Goal: Information Seeking & Learning: Learn about a topic

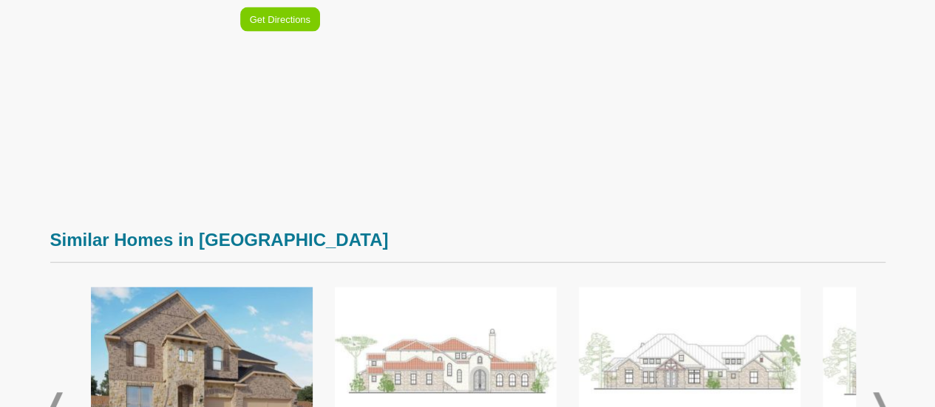
scroll to position [1996, 0]
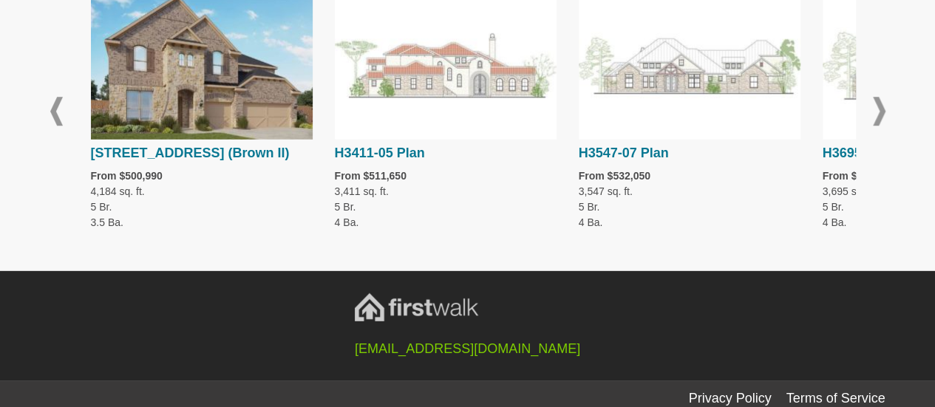
click at [881, 109] on span at bounding box center [879, 111] width 13 height 29
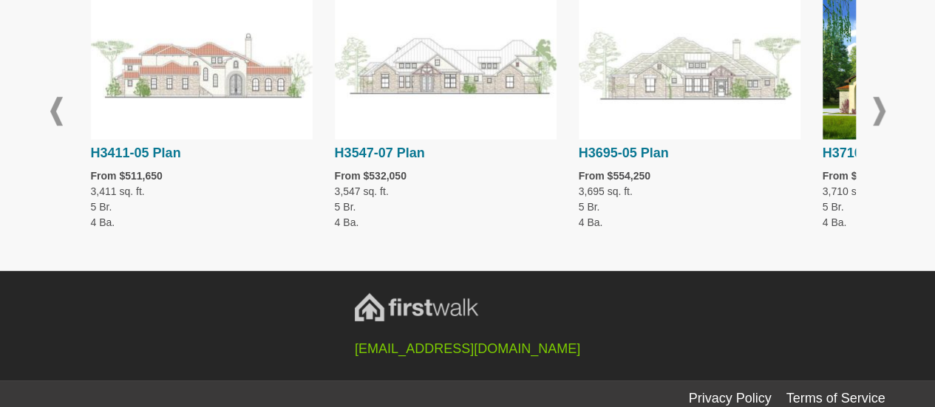
click at [881, 109] on span at bounding box center [879, 111] width 13 height 29
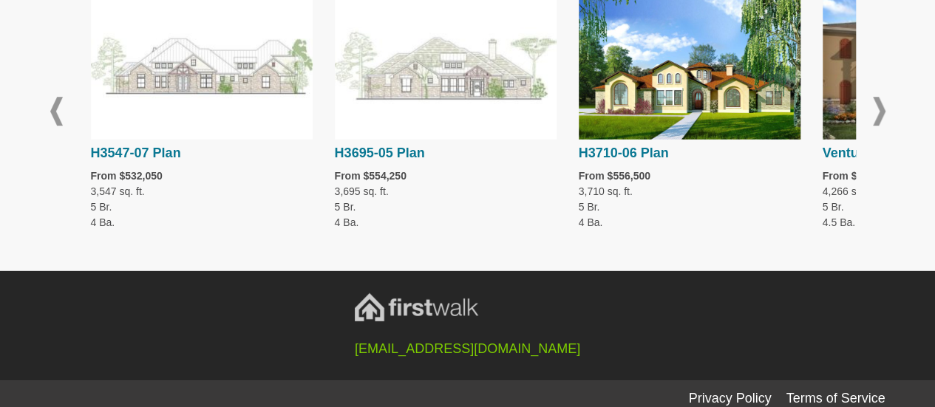
click at [881, 109] on span at bounding box center [879, 111] width 13 height 29
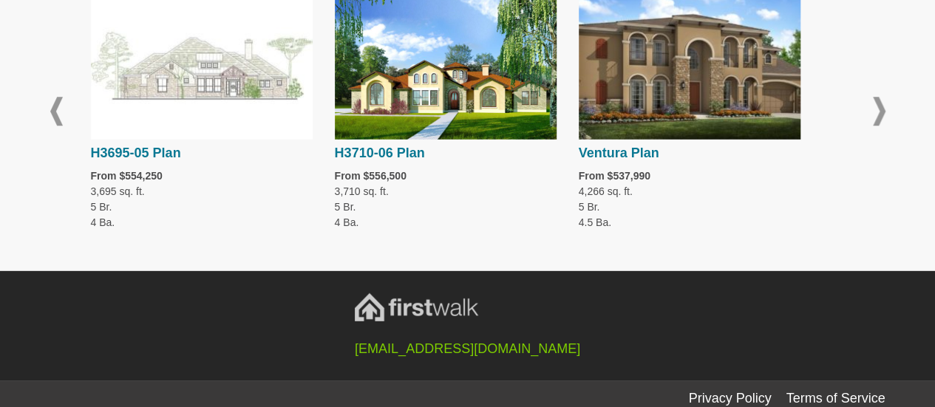
click at [881, 109] on span at bounding box center [879, 111] width 13 height 29
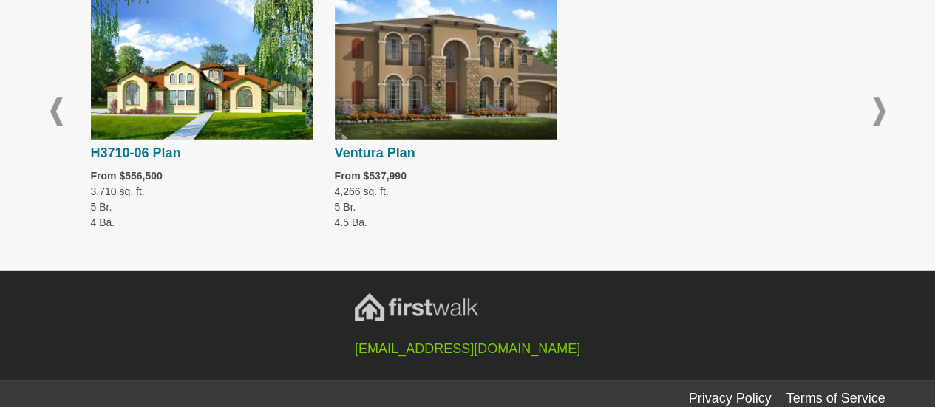
click at [881, 109] on span at bounding box center [879, 111] width 13 height 29
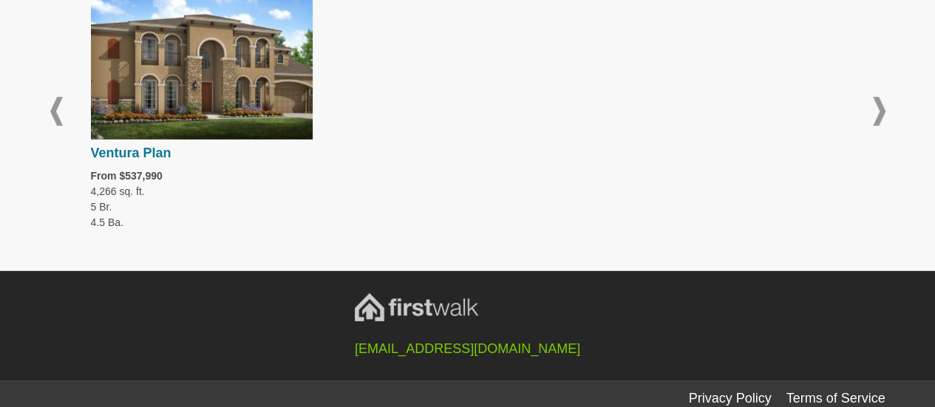
click at [881, 109] on span at bounding box center [879, 111] width 13 height 29
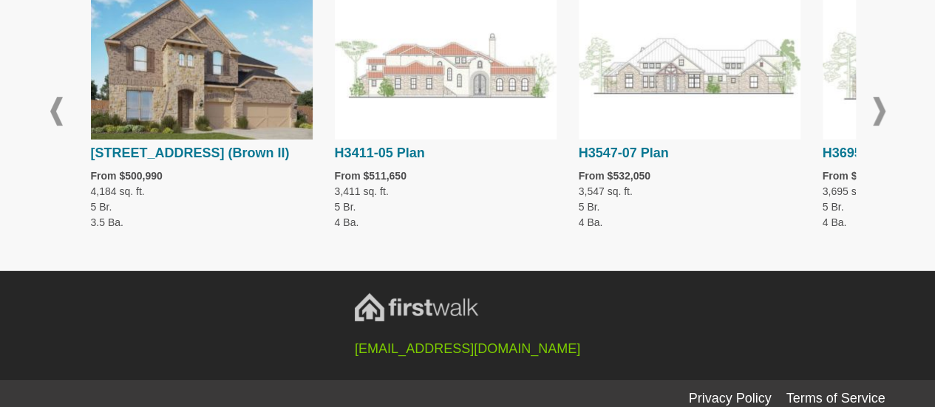
click at [875, 119] on span at bounding box center [879, 111] width 13 height 29
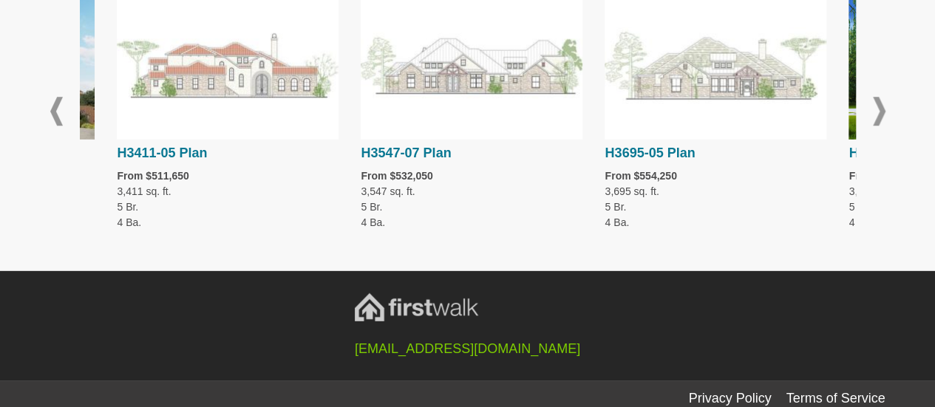
click at [875, 119] on span at bounding box center [879, 111] width 13 height 29
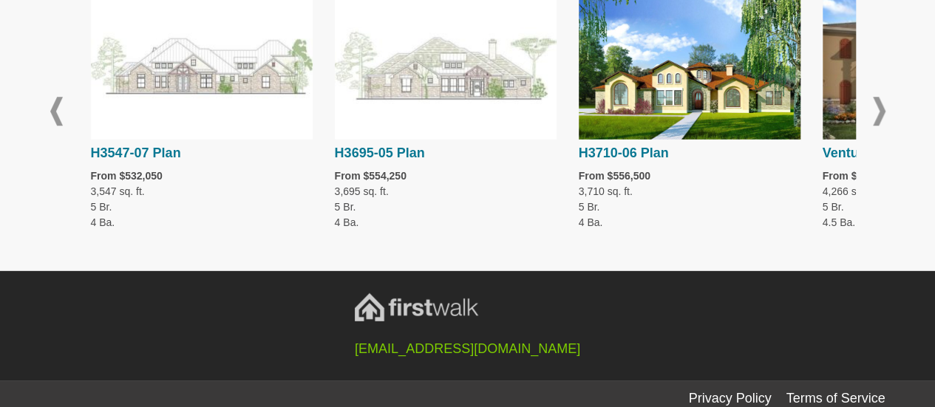
click at [882, 111] on span at bounding box center [879, 111] width 13 height 29
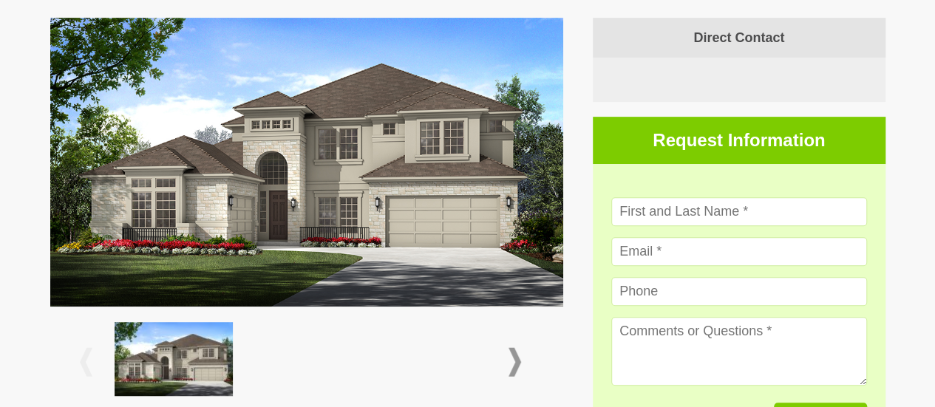
scroll to position [518, 0]
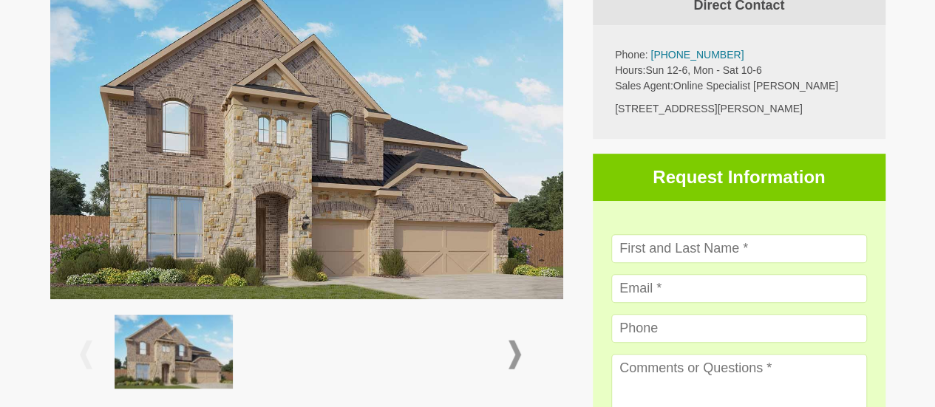
scroll to position [370, 0]
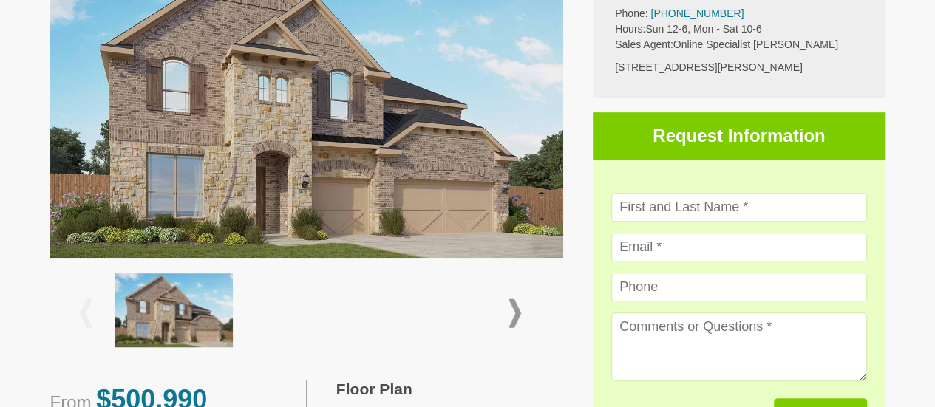
click at [518, 320] on span at bounding box center [515, 313] width 13 height 29
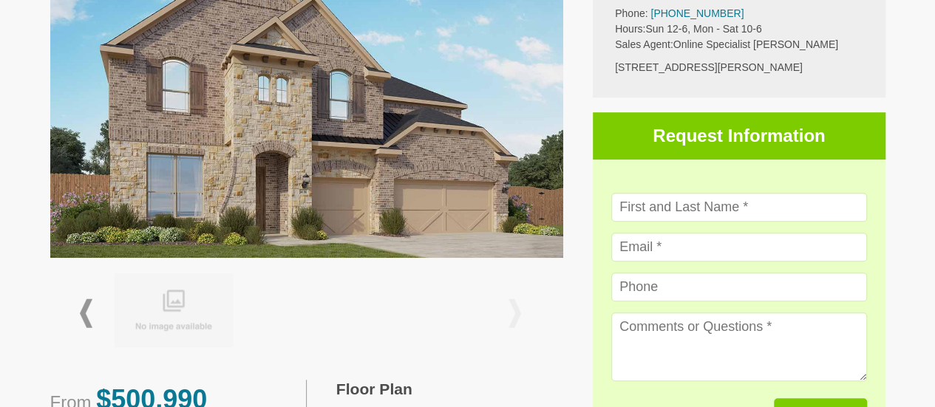
click at [518, 320] on span at bounding box center [515, 313] width 13 height 29
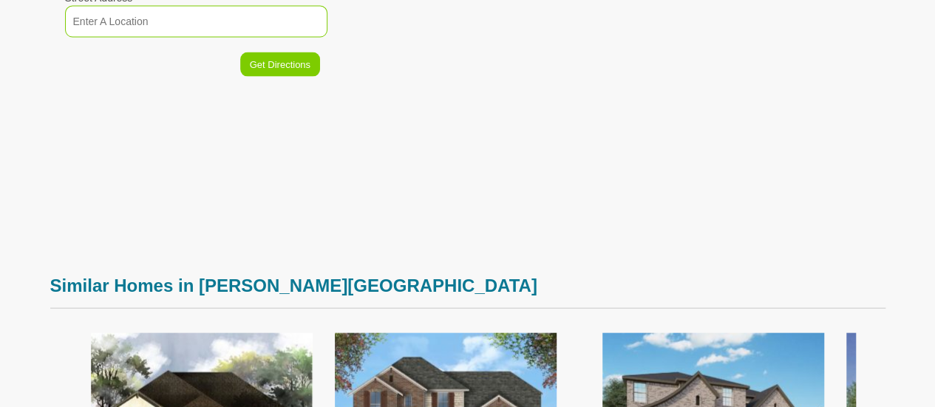
scroll to position [1700, 0]
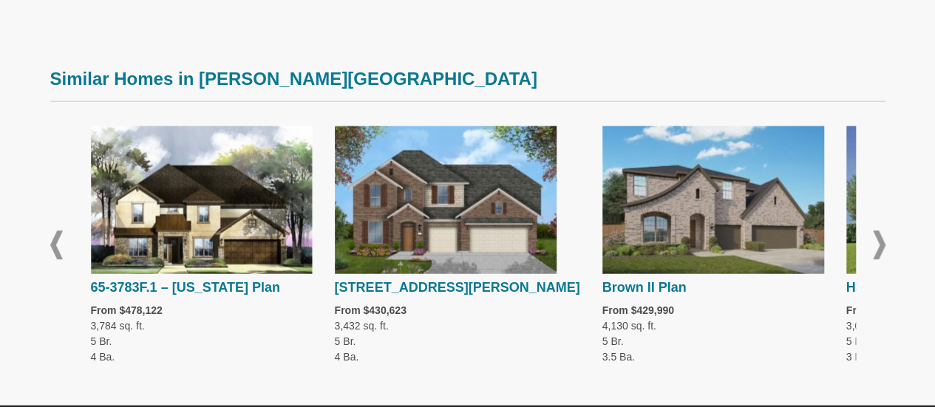
click at [881, 242] on span at bounding box center [879, 245] width 13 height 29
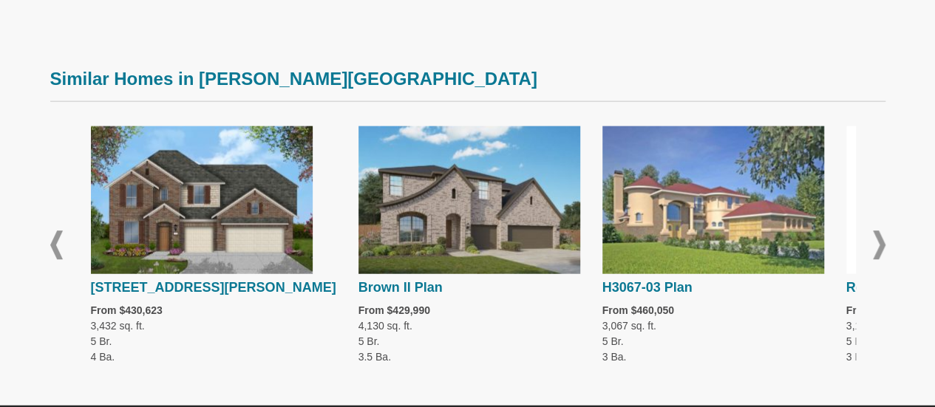
click at [881, 242] on span at bounding box center [879, 245] width 13 height 29
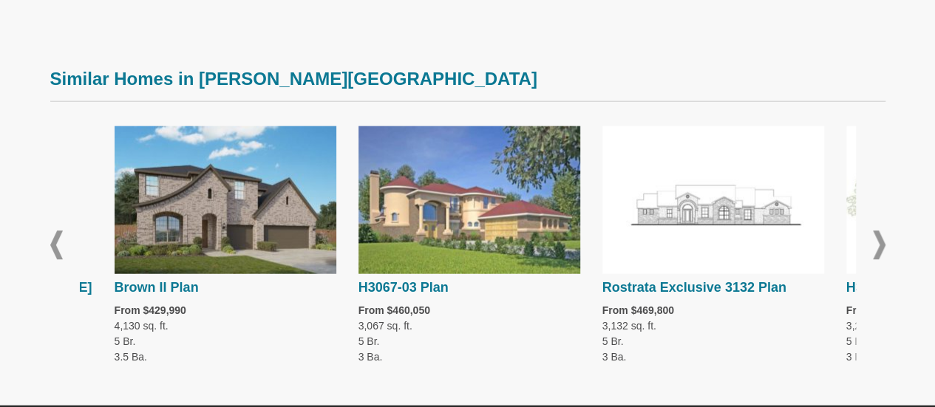
click at [881, 242] on span at bounding box center [879, 245] width 13 height 29
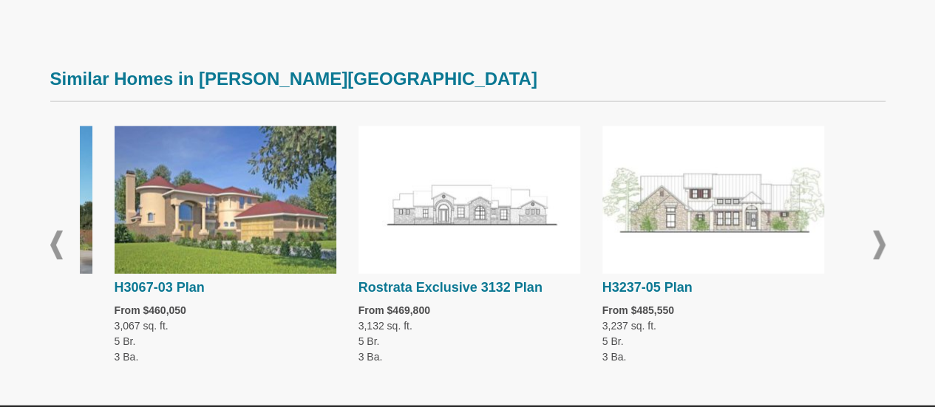
click at [881, 242] on span at bounding box center [879, 245] width 13 height 29
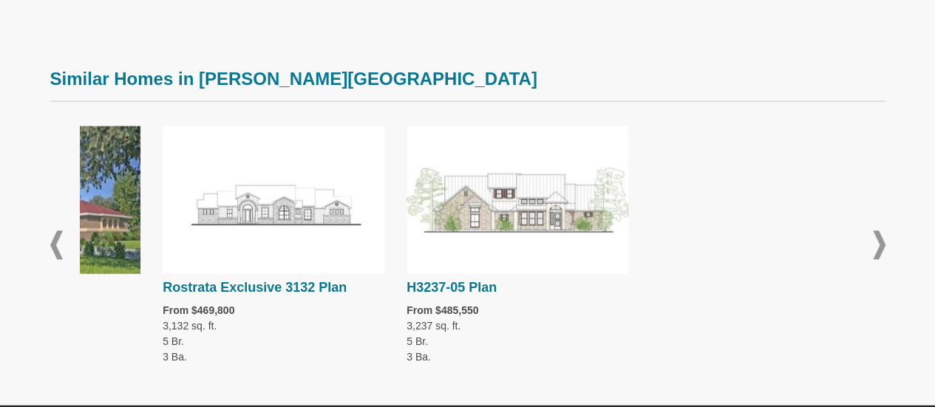
click at [881, 242] on span at bounding box center [879, 245] width 13 height 29
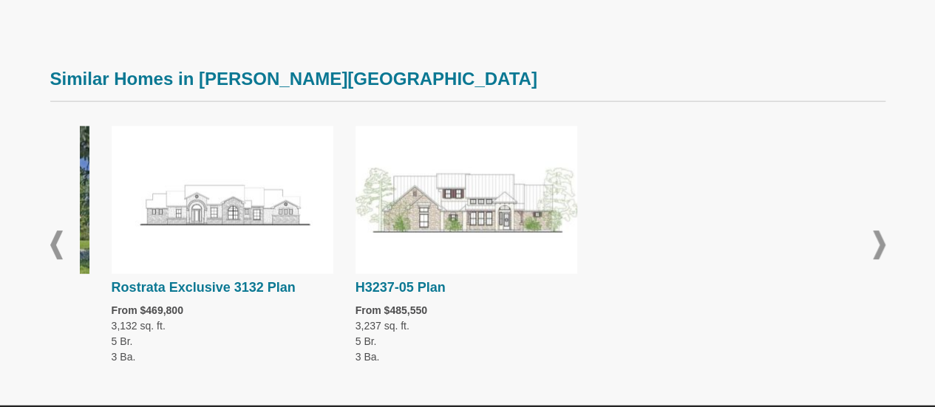
click at [881, 242] on span at bounding box center [879, 245] width 13 height 29
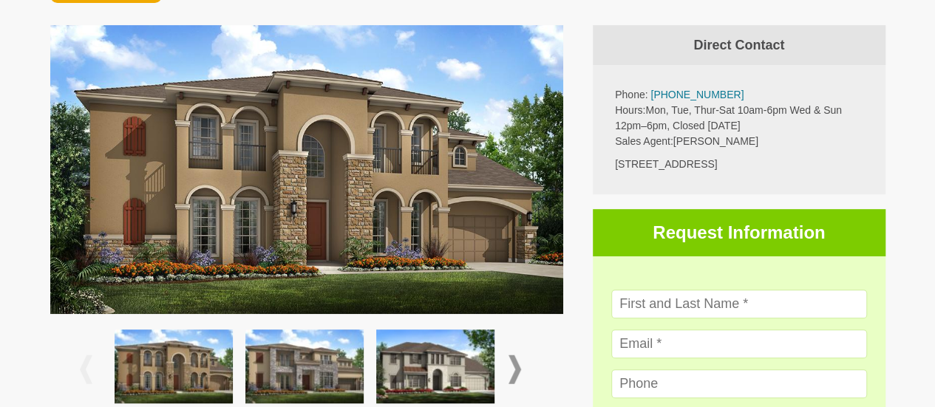
scroll to position [370, 0]
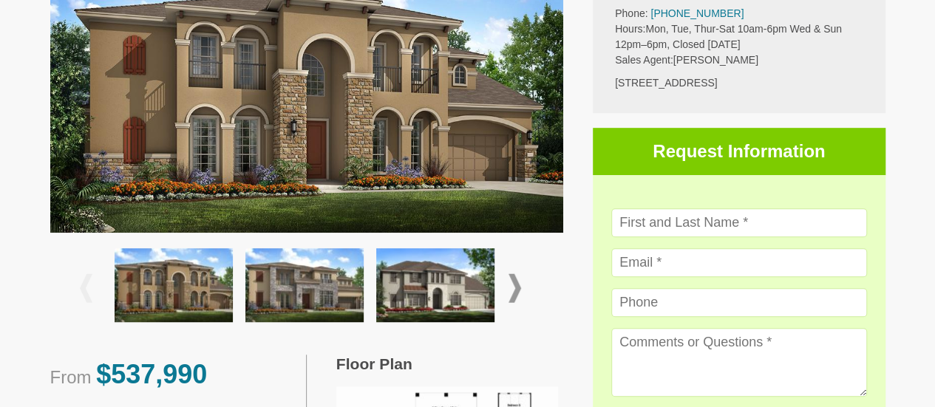
click at [520, 285] on span at bounding box center [515, 288] width 13 height 29
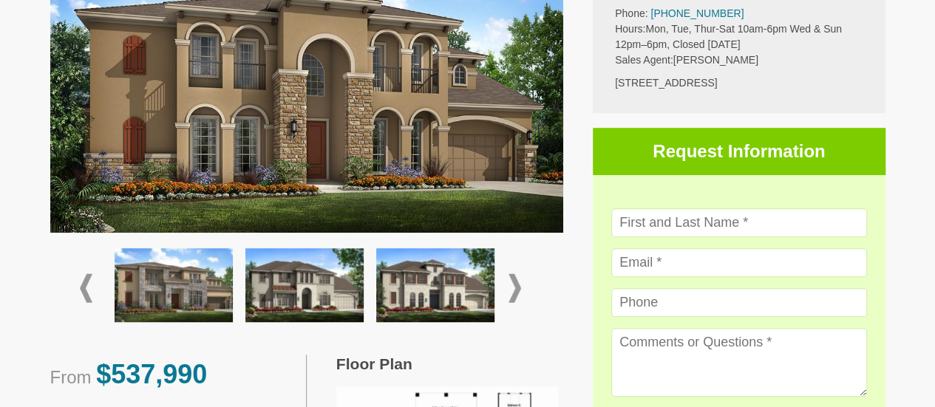
click at [452, 298] on img at bounding box center [435, 285] width 118 height 74
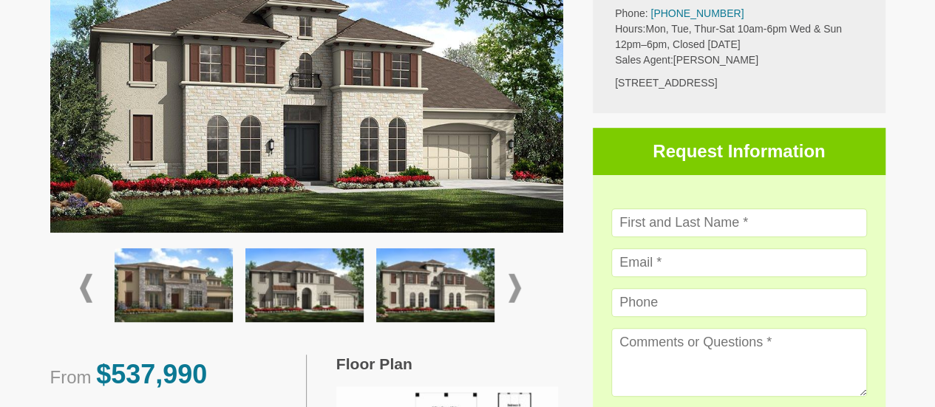
click at [333, 298] on img at bounding box center [304, 285] width 118 height 74
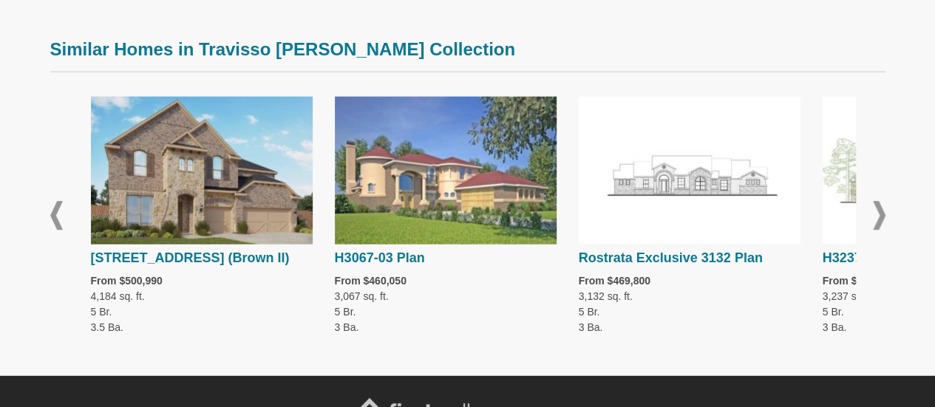
scroll to position [1774, 0]
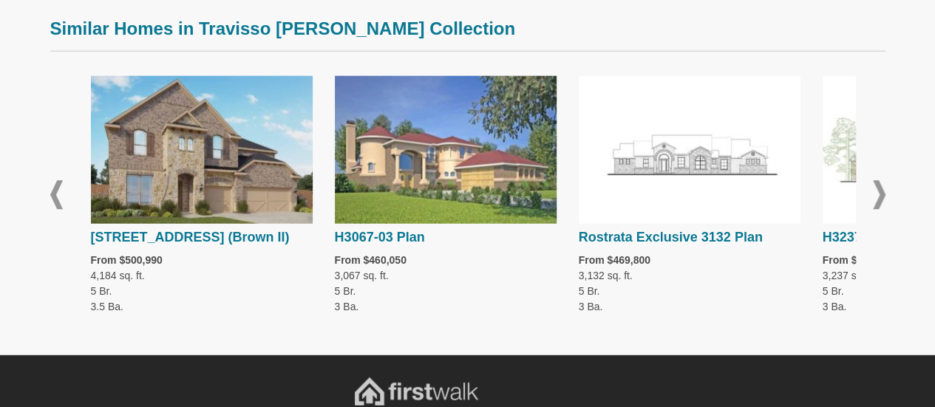
click at [879, 194] on span at bounding box center [879, 195] width 13 height 29
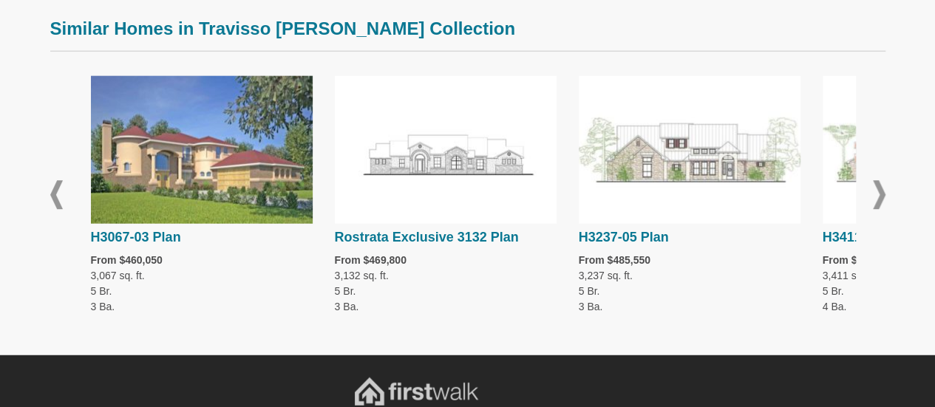
click at [879, 194] on span at bounding box center [879, 195] width 13 height 29
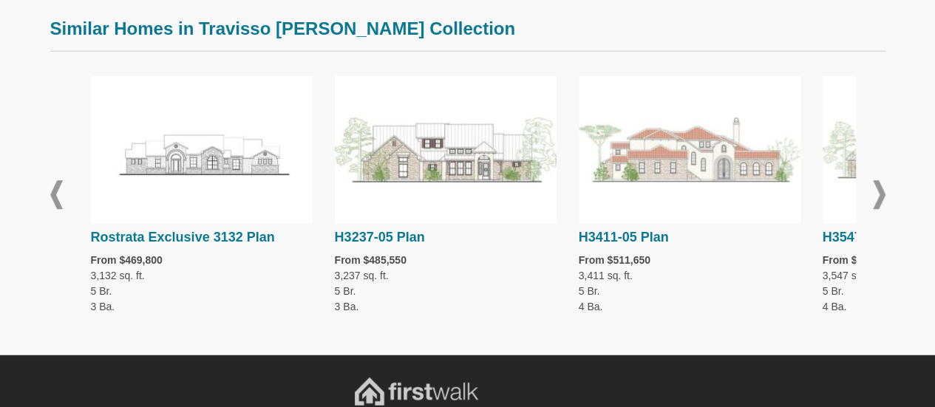
click at [879, 194] on span at bounding box center [879, 195] width 13 height 29
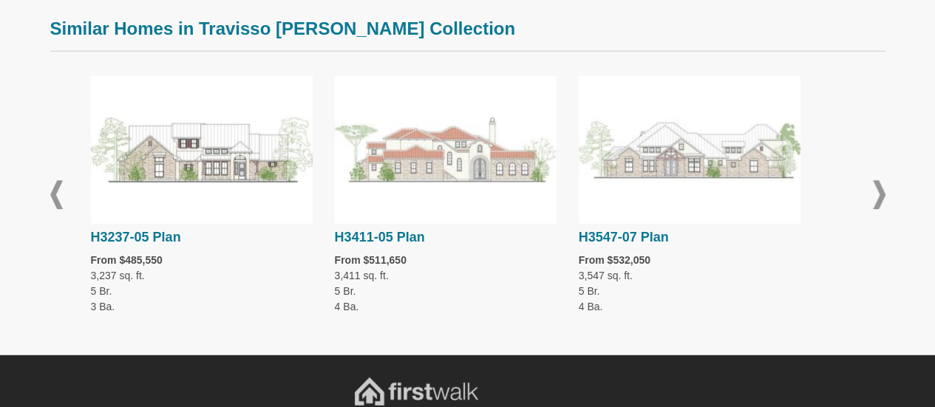
click at [879, 194] on span at bounding box center [879, 195] width 13 height 29
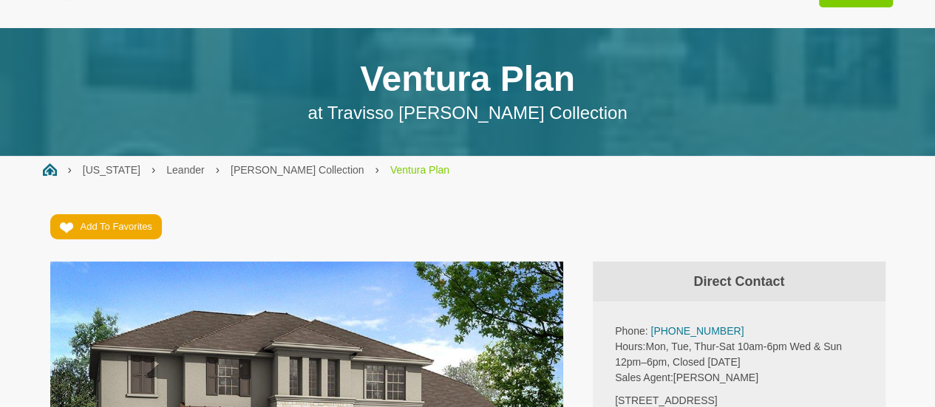
scroll to position [0, 0]
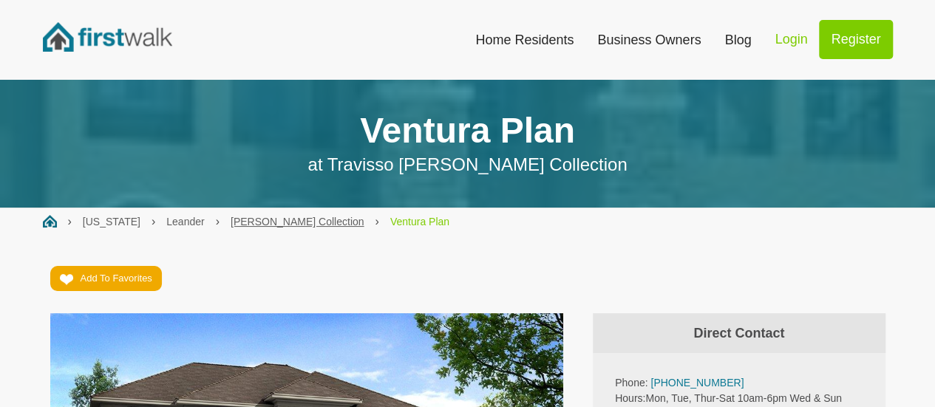
click at [277, 223] on link "Travisso Florence Collection" at bounding box center [298, 222] width 134 height 12
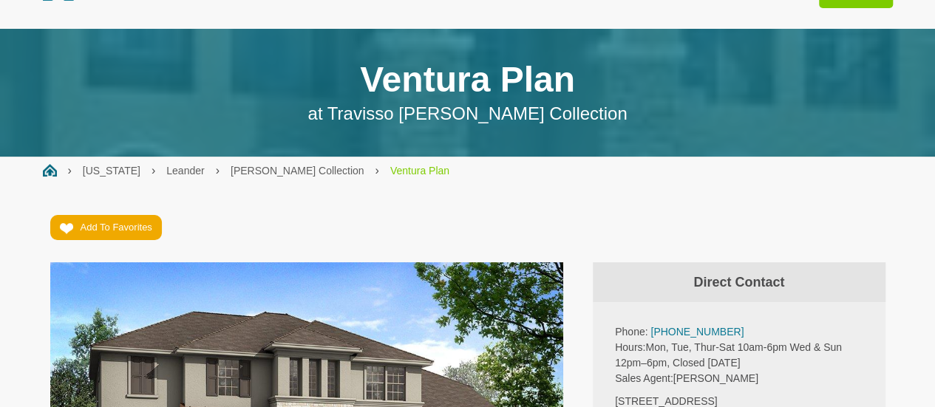
scroll to position [74, 0]
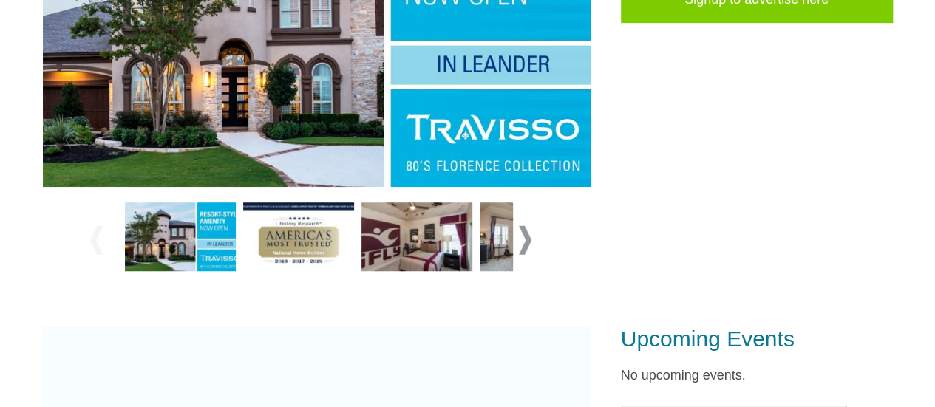
scroll to position [444, 0]
click at [524, 242] on span at bounding box center [525, 239] width 13 height 29
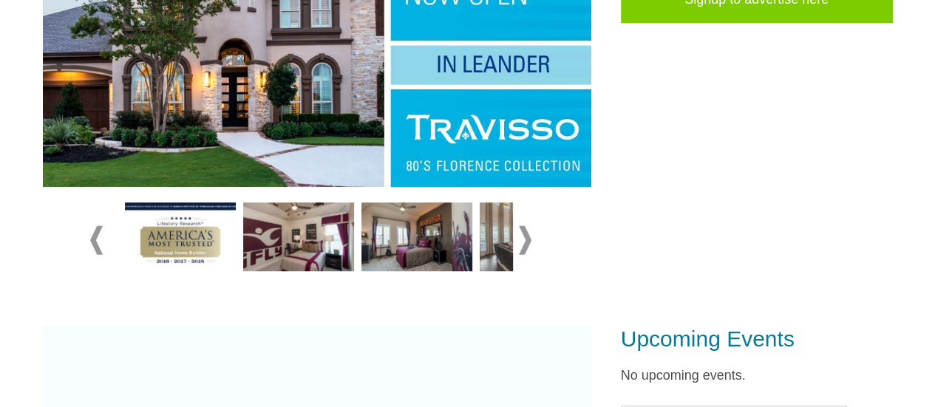
click at [174, 245] on img at bounding box center [180, 237] width 111 height 69
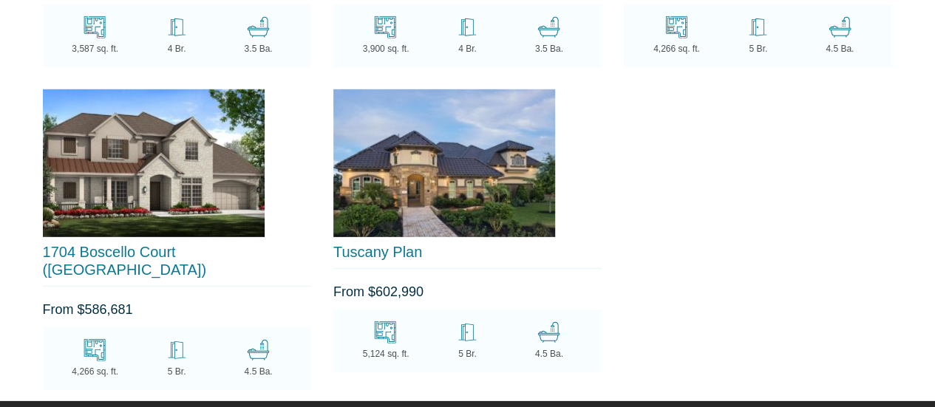
scroll to position [2070, 0]
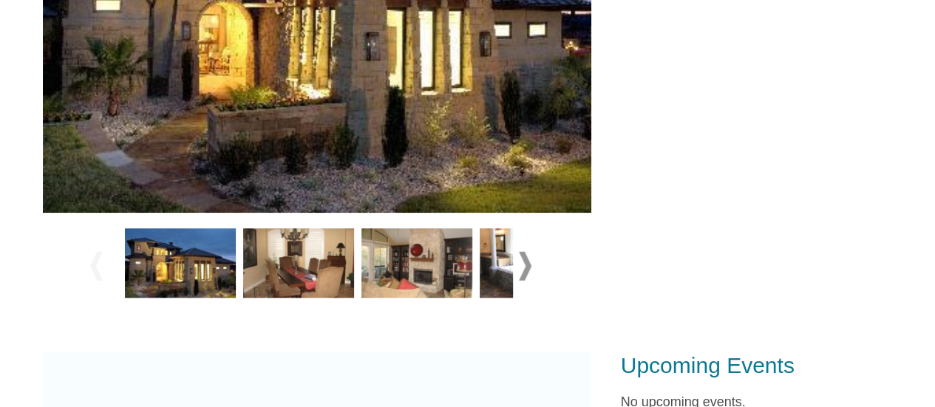
scroll to position [518, 0]
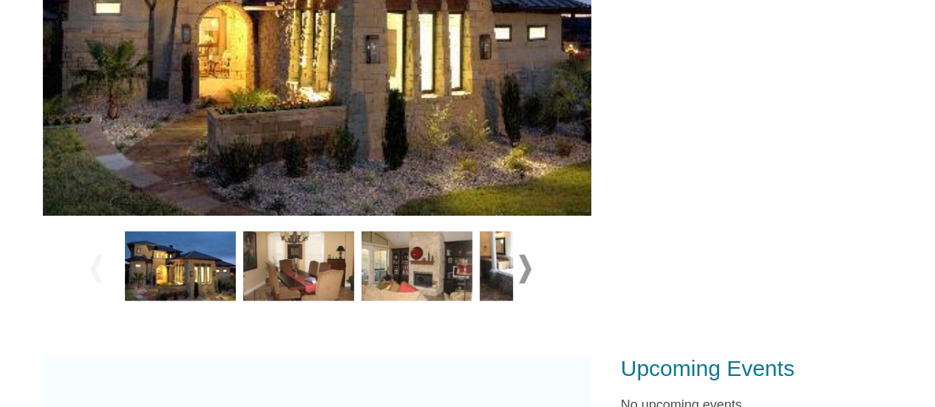
click at [531, 257] on div at bounding box center [317, 269] width 454 height 83
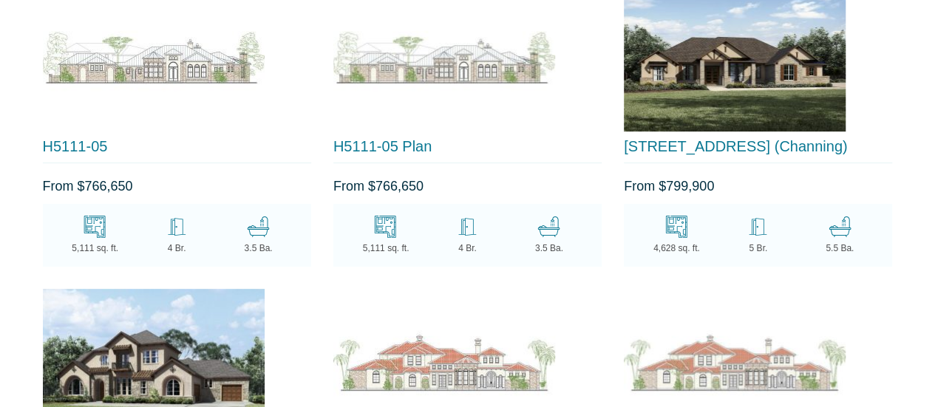
scroll to position [21949, 0]
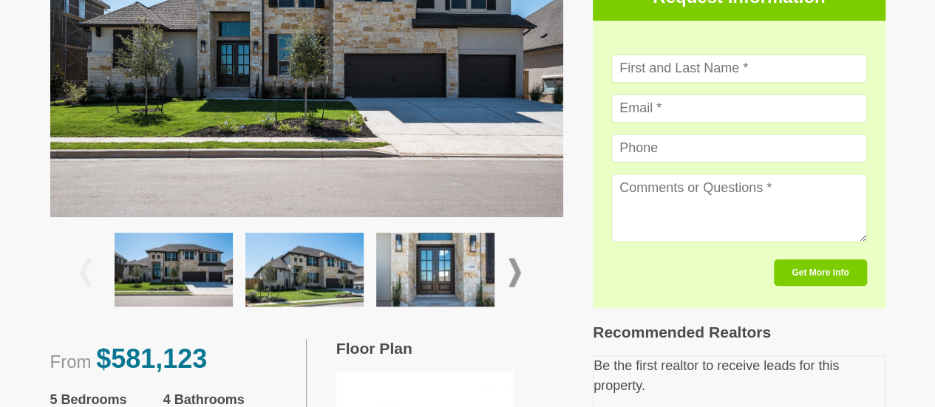
scroll to position [518, 0]
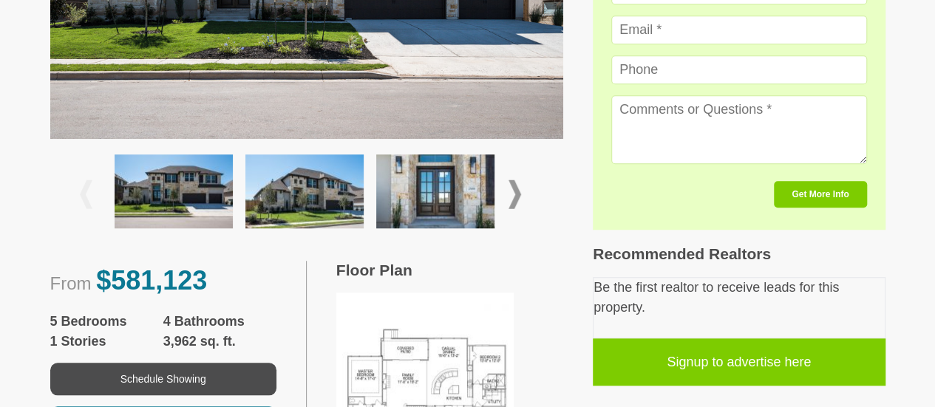
drag, startPoint x: 523, startPoint y: 203, endPoint x: 516, endPoint y: 200, distance: 7.7
click at [523, 203] on div at bounding box center [307, 194] width 454 height 87
click at [520, 200] on div at bounding box center [307, 194] width 454 height 87
click at [513, 197] on span at bounding box center [515, 194] width 13 height 29
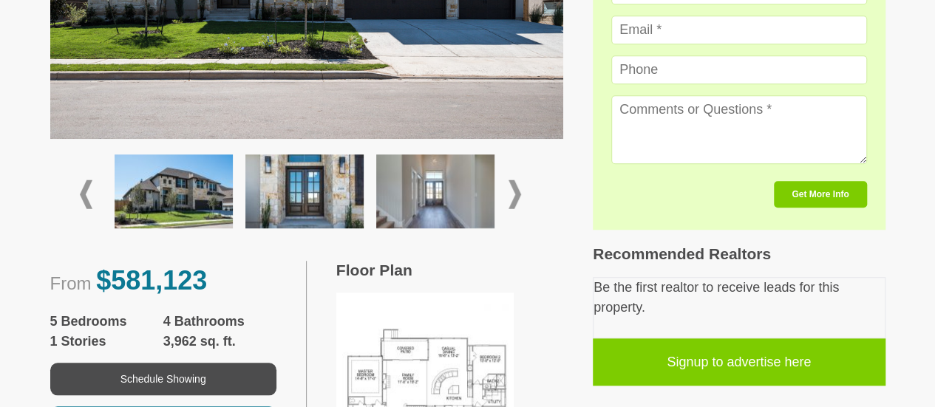
click at [513, 197] on span at bounding box center [515, 194] width 13 height 29
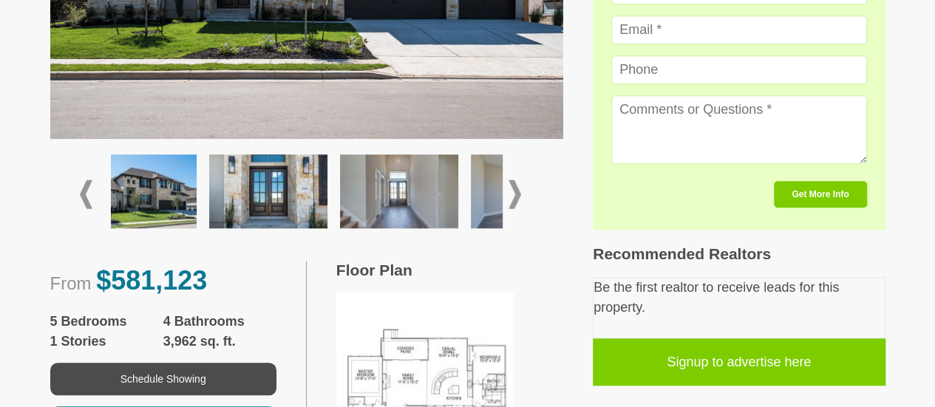
click at [513, 197] on span at bounding box center [515, 194] width 13 height 29
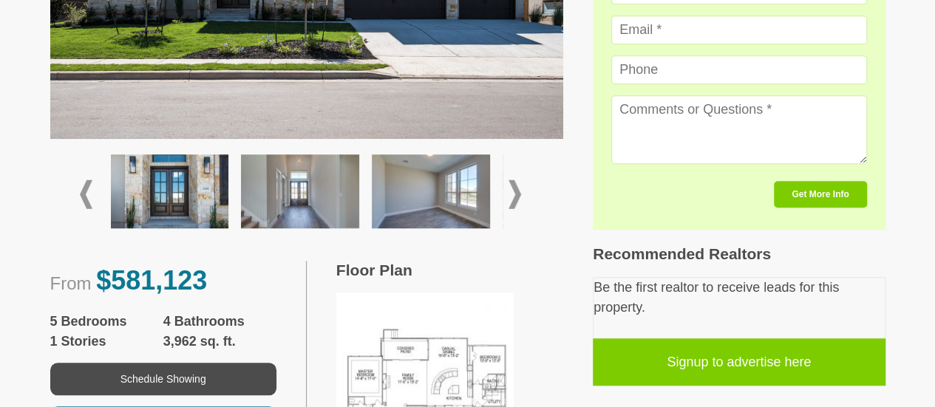
click at [513, 197] on span at bounding box center [515, 194] width 13 height 29
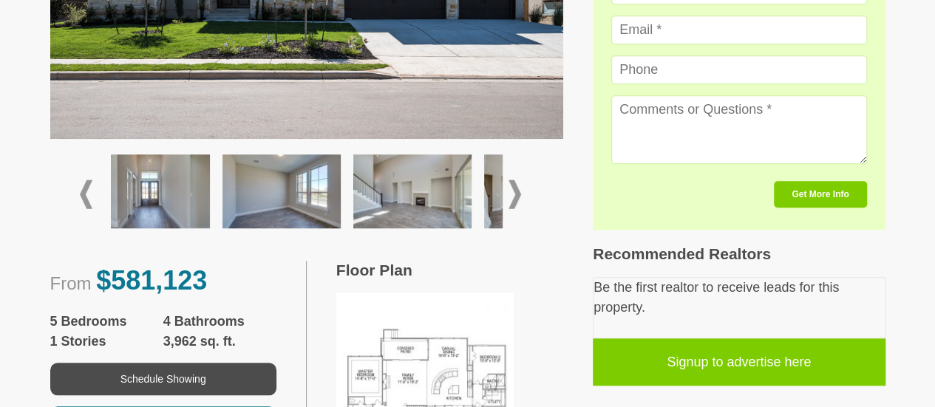
click at [513, 197] on span at bounding box center [515, 194] width 13 height 29
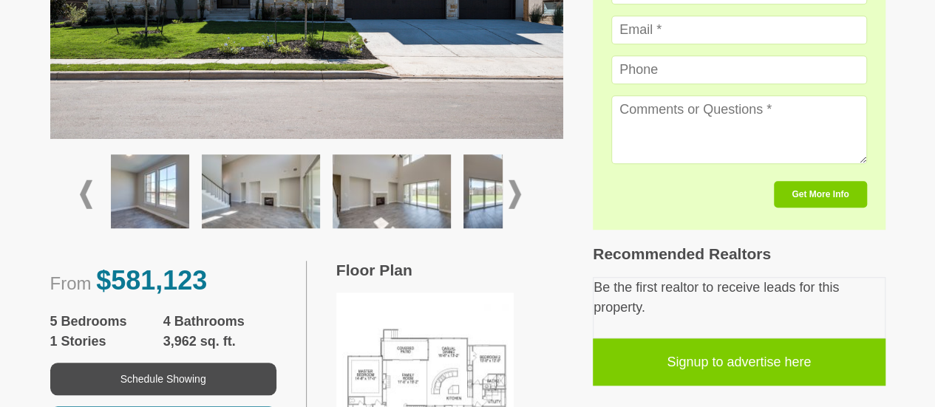
click at [513, 197] on span at bounding box center [515, 194] width 13 height 29
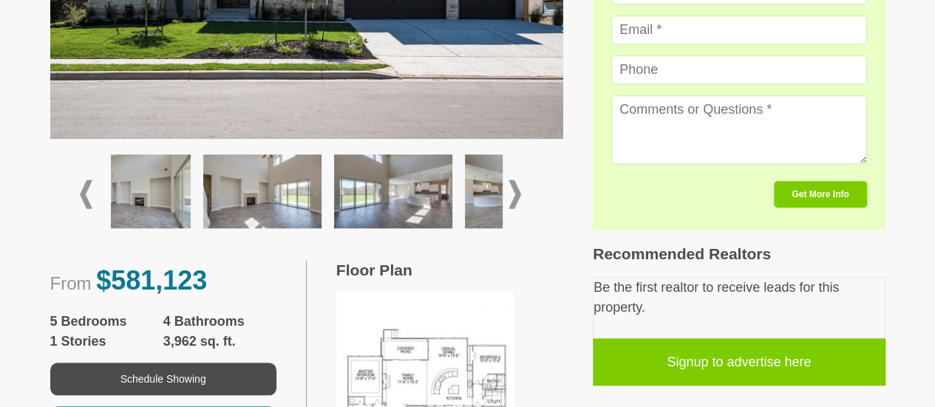
click at [513, 197] on span at bounding box center [515, 194] width 13 height 29
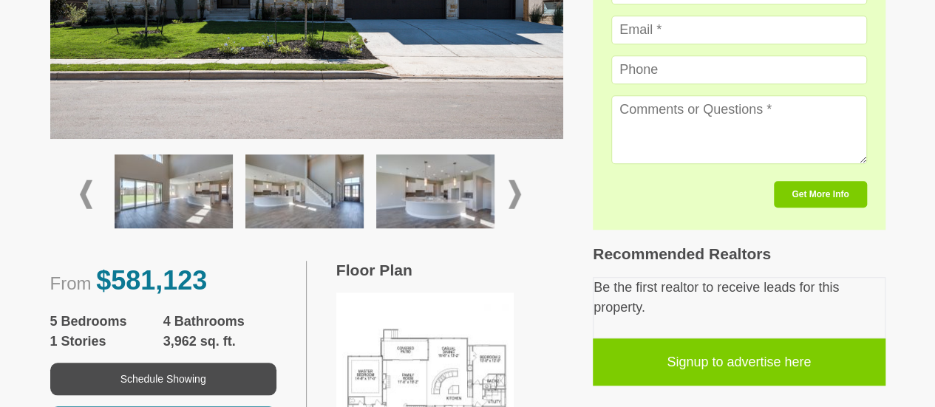
click at [303, 194] on img at bounding box center [304, 192] width 118 height 74
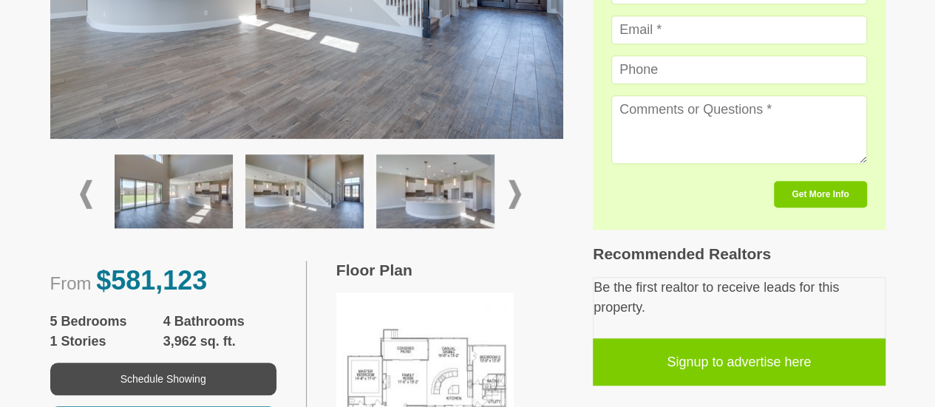
click at [417, 200] on img at bounding box center [435, 192] width 118 height 74
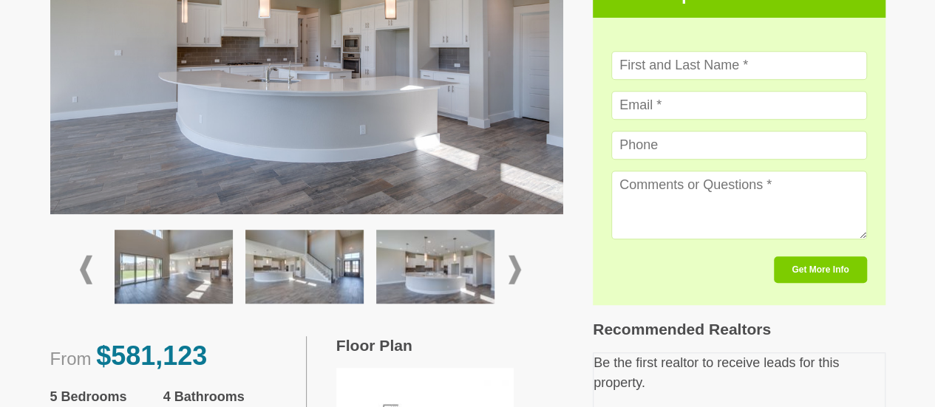
scroll to position [370, 0]
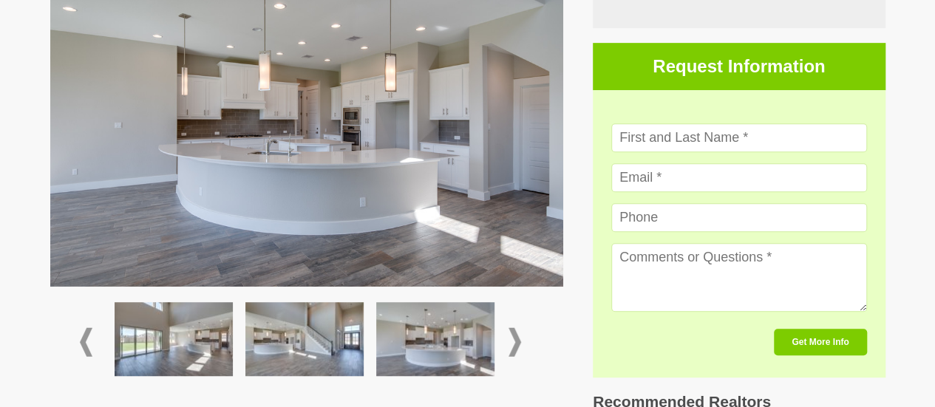
click at [207, 332] on img at bounding box center [174, 339] width 118 height 74
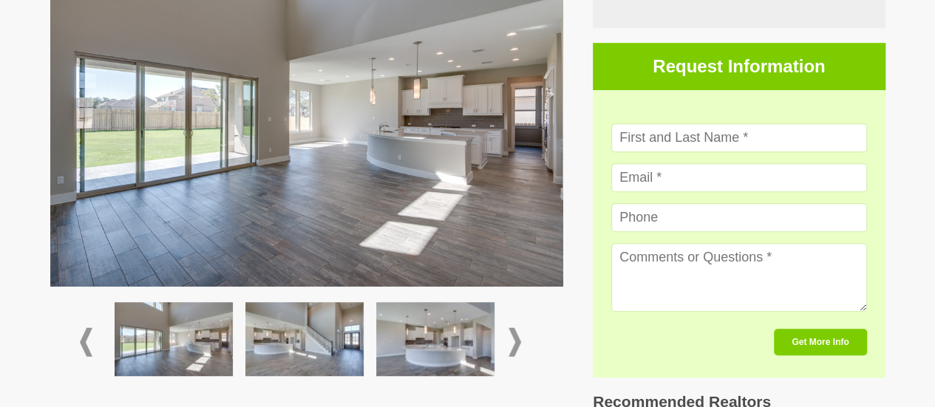
click at [71, 335] on div at bounding box center [307, 342] width 514 height 111
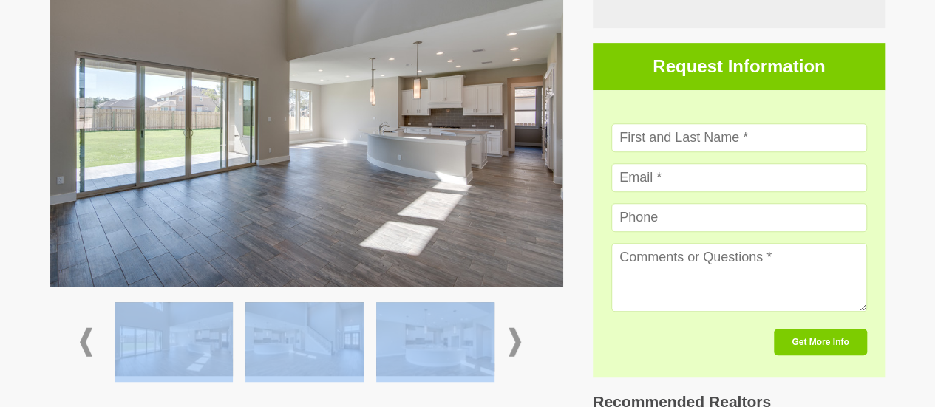
click at [81, 335] on div at bounding box center [307, 342] width 514 height 111
click at [81, 335] on span at bounding box center [86, 342] width 13 height 29
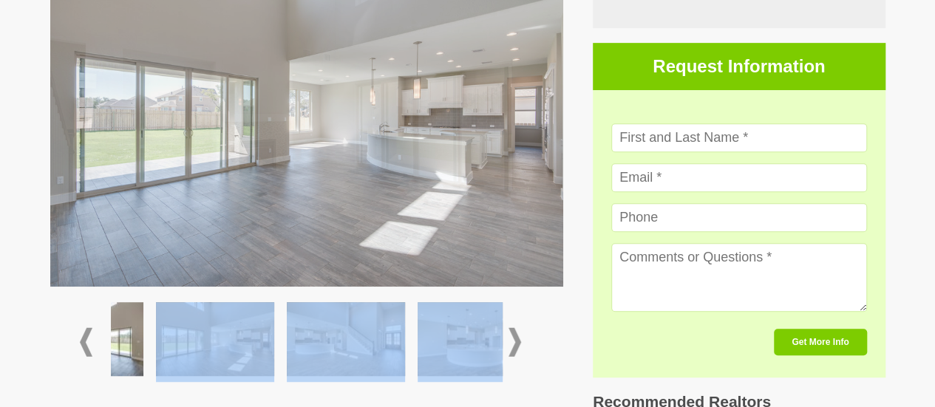
click at [89, 336] on span at bounding box center [86, 342] width 13 height 29
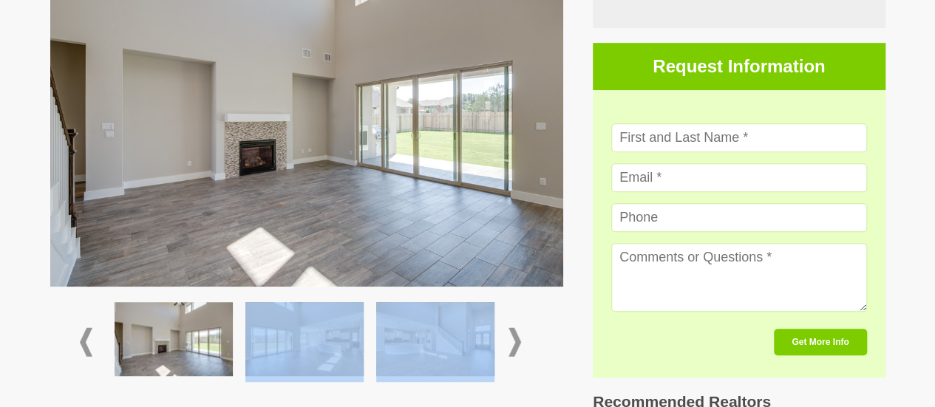
click at [89, 336] on span at bounding box center [86, 342] width 13 height 29
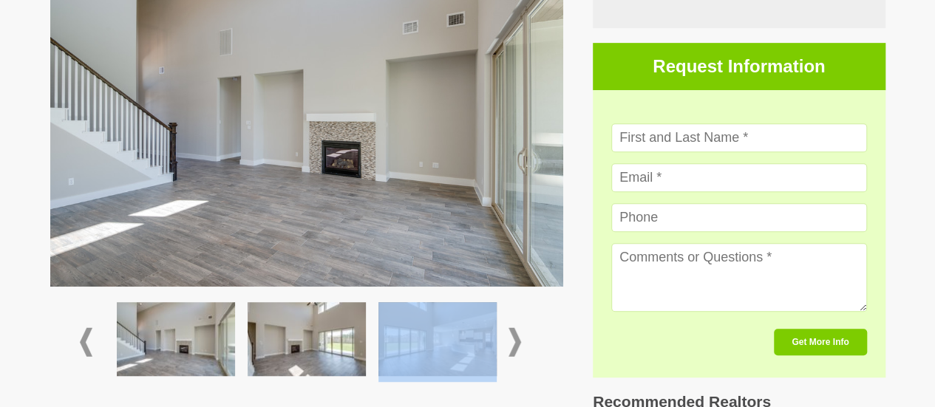
click at [89, 336] on span at bounding box center [86, 342] width 13 height 29
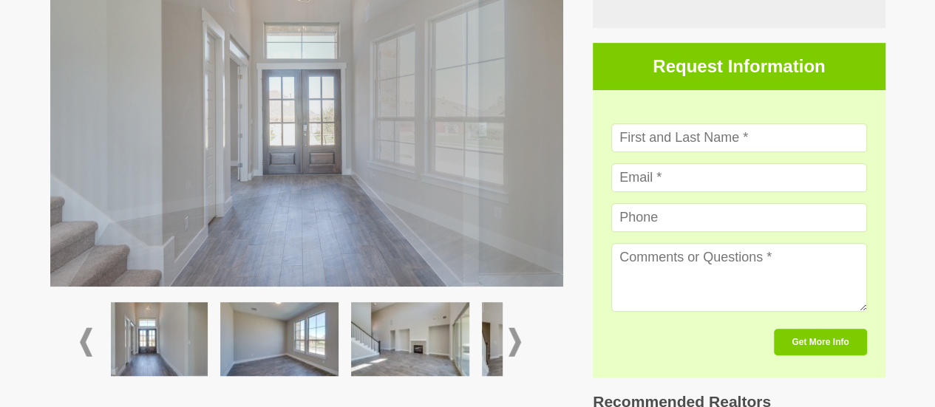
click at [89, 336] on span at bounding box center [86, 342] width 13 height 29
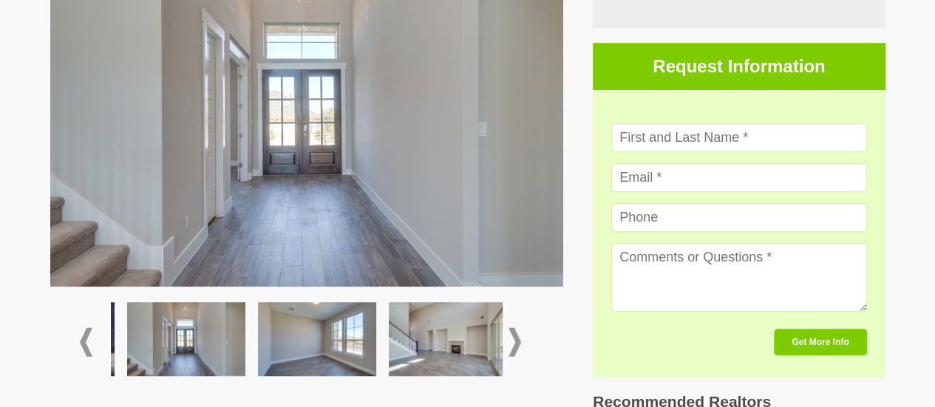
click at [89, 336] on span at bounding box center [86, 342] width 13 height 29
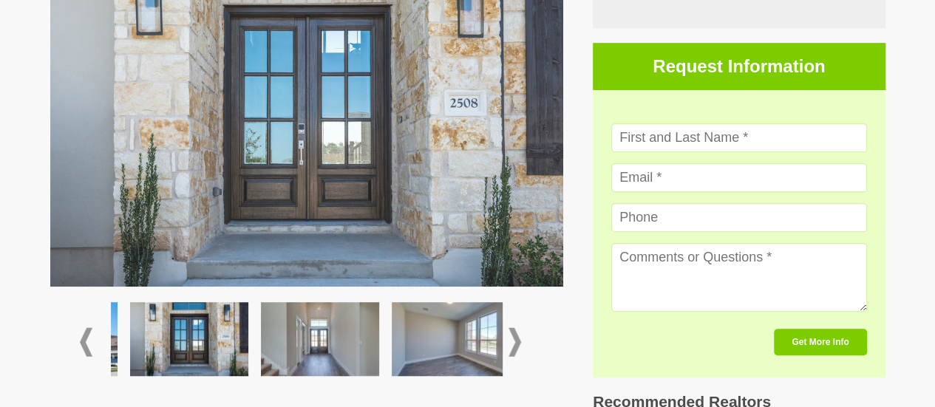
click at [89, 336] on span at bounding box center [86, 342] width 13 height 29
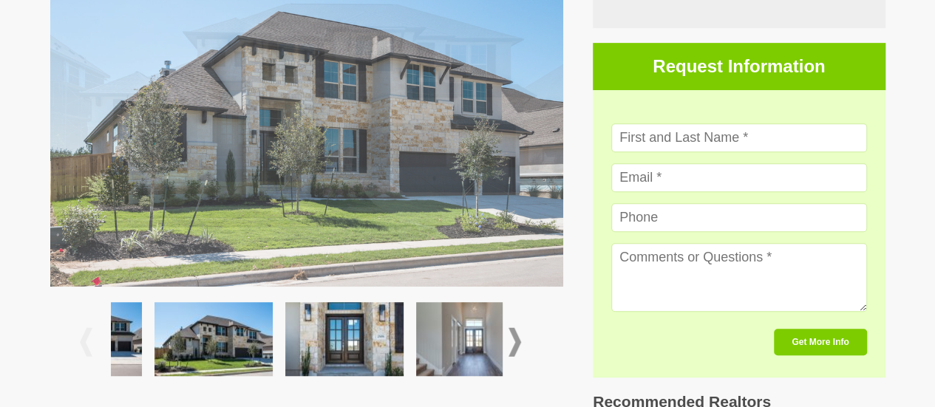
click at [89, 336] on span at bounding box center [86, 342] width 13 height 29
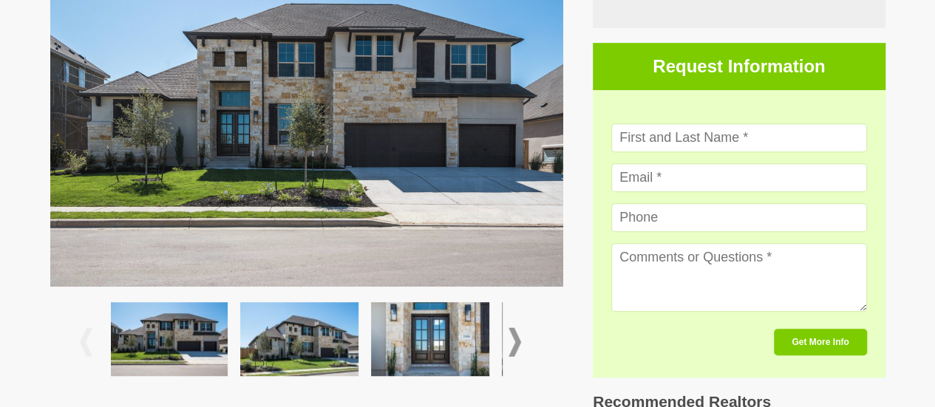
click at [89, 336] on span at bounding box center [86, 342] width 13 height 29
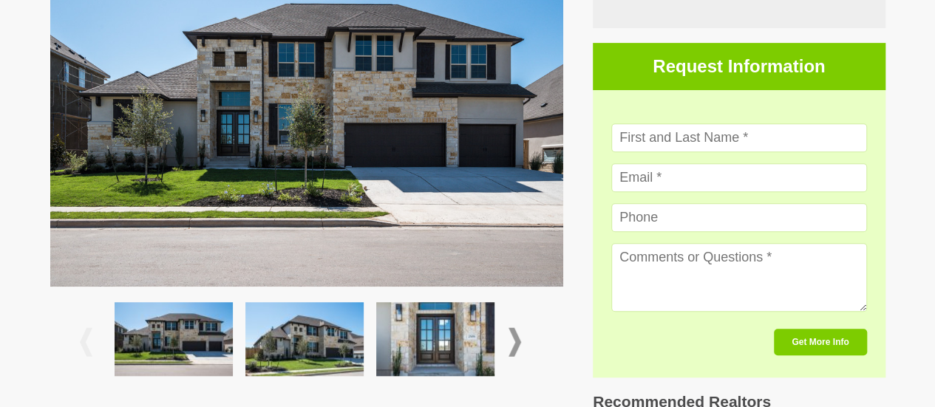
click at [89, 336] on span at bounding box center [86, 342] width 13 height 29
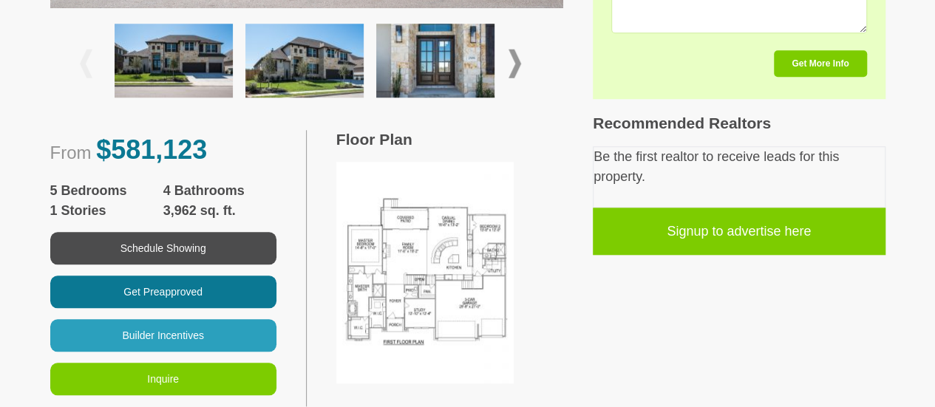
scroll to position [887, 0]
